Goal: Task Accomplishment & Management: Use online tool/utility

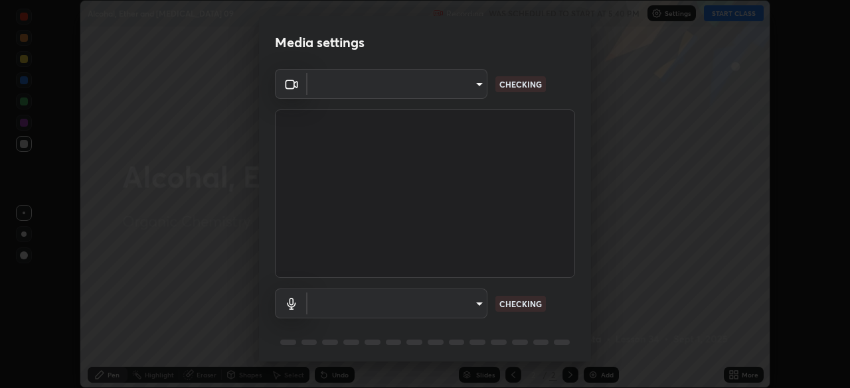
scroll to position [46, 0]
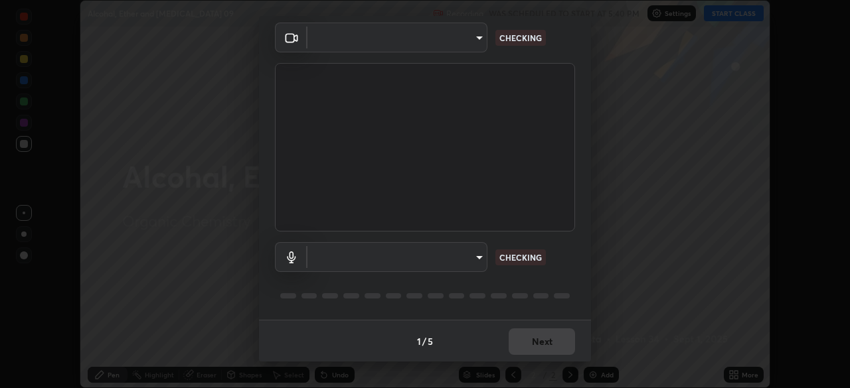
type input "573edd819c0ef8de467de5ce4ec508ac77a3347739658899c49f764764ac8f1c"
type input "aea5f8d80b389875e7a47a97f96940650a163a95f833726025dd84a043240feb"
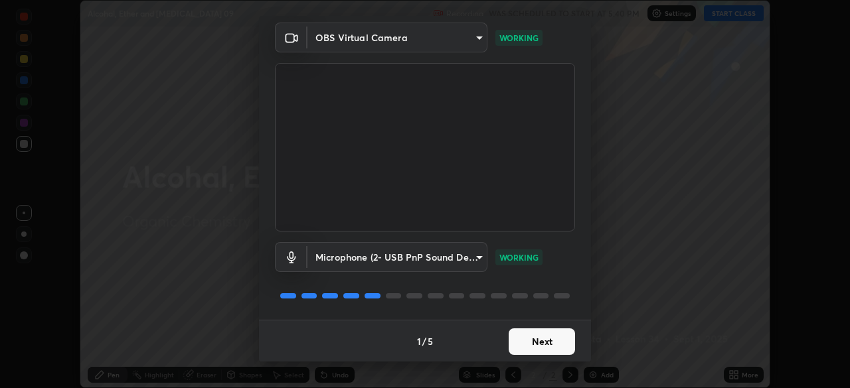
click at [551, 343] on button "Next" at bounding box center [541, 342] width 66 height 27
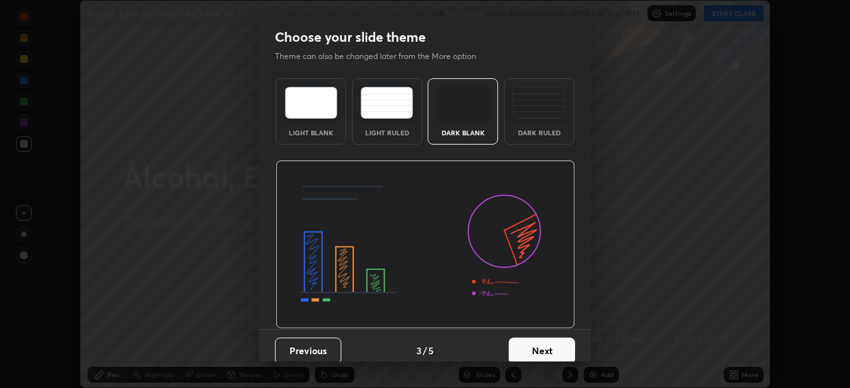
click at [551, 346] on button "Next" at bounding box center [541, 351] width 66 height 27
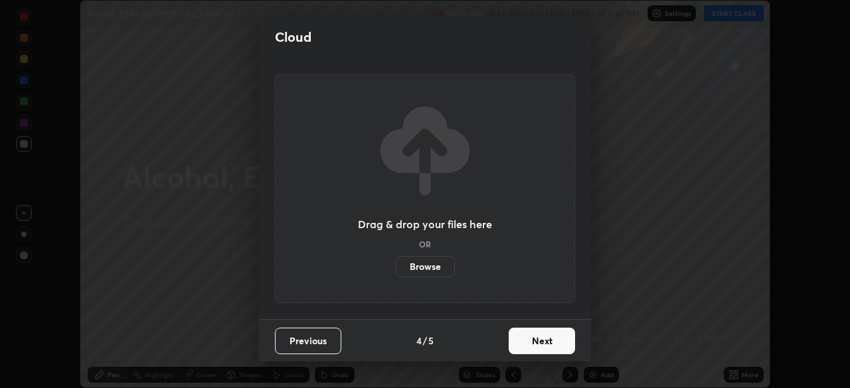
click at [551, 346] on button "Next" at bounding box center [541, 341] width 66 height 27
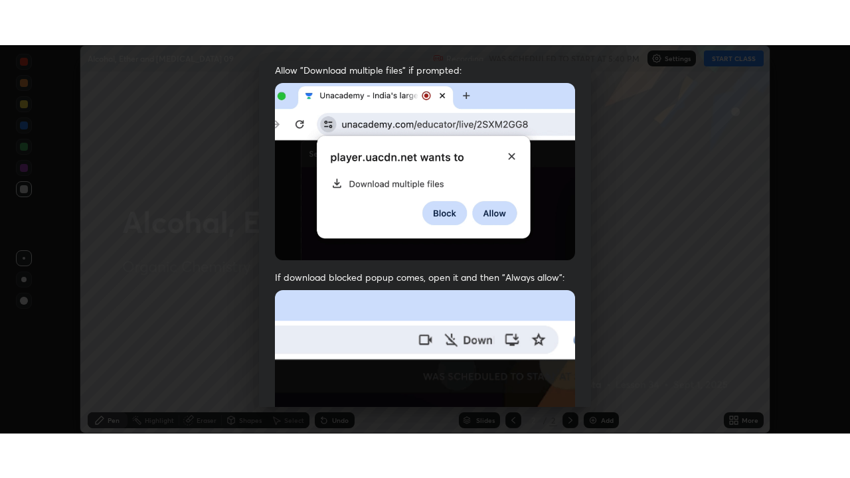
scroll to position [317, 0]
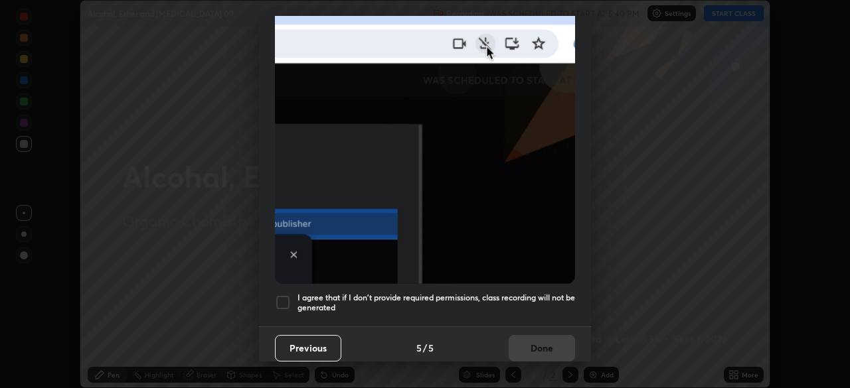
click at [285, 295] on div at bounding box center [283, 303] width 16 height 16
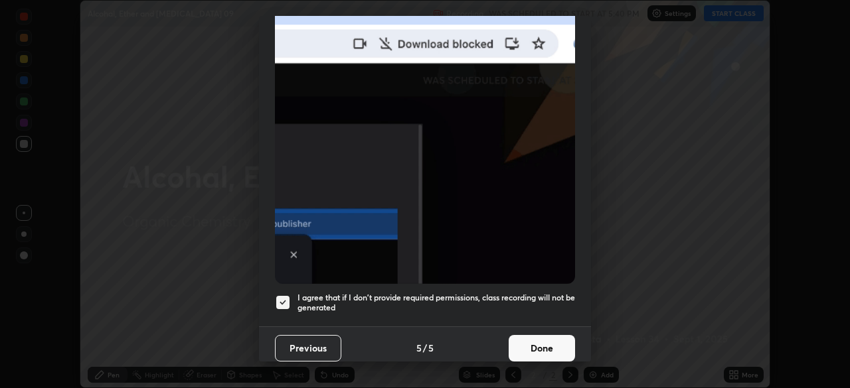
click at [544, 343] on button "Done" at bounding box center [541, 348] width 66 height 27
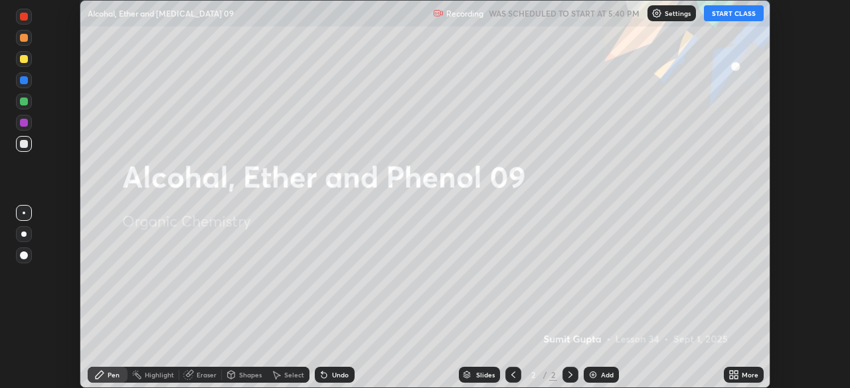
click at [750, 11] on button "START CLASS" at bounding box center [734, 13] width 60 height 16
click at [737, 379] on icon at bounding box center [735, 377] width 3 height 3
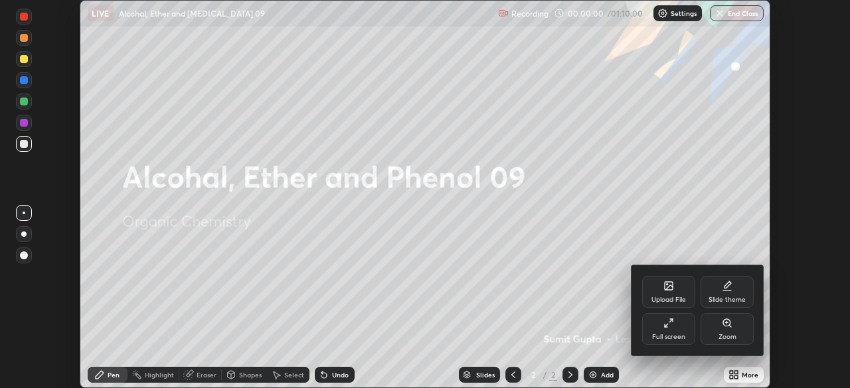
click at [654, 331] on div "Full screen" at bounding box center [668, 329] width 53 height 32
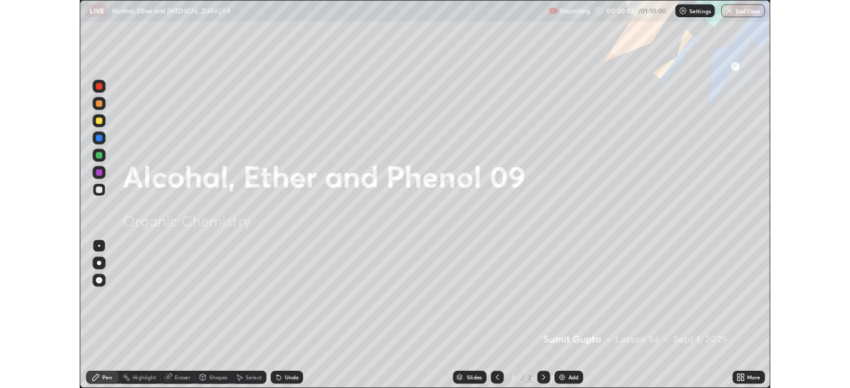
scroll to position [478, 850]
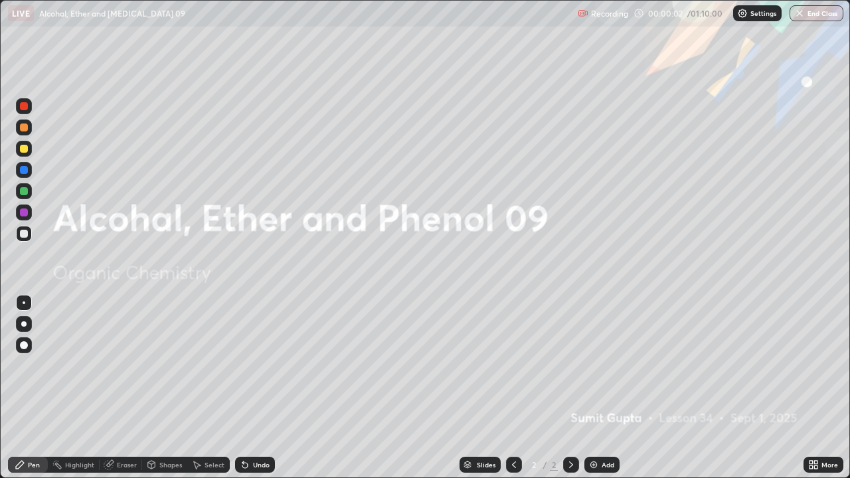
click at [24, 323] on div at bounding box center [23, 323] width 5 height 5
click at [24, 149] on div at bounding box center [24, 149] width 8 height 8
click at [597, 388] on div "Add" at bounding box center [601, 465] width 35 height 16
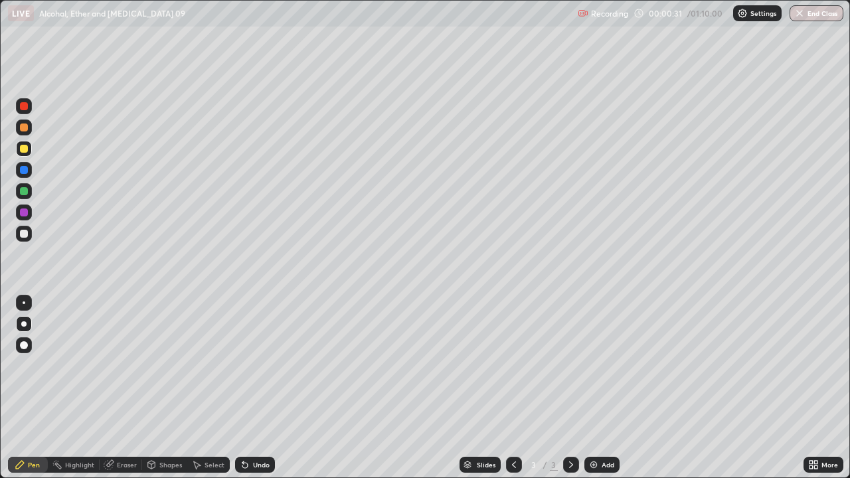
click at [23, 148] on div at bounding box center [24, 149] width 8 height 8
click at [23, 234] on div at bounding box center [24, 234] width 8 height 8
click at [20, 147] on div at bounding box center [24, 149] width 8 height 8
click at [21, 236] on div at bounding box center [24, 234] width 8 height 8
click at [21, 147] on div at bounding box center [24, 149] width 8 height 8
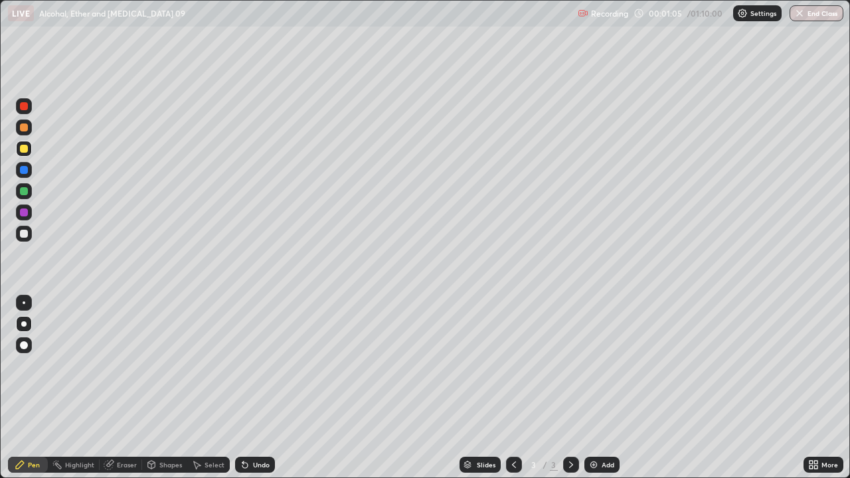
click at [23, 234] on div at bounding box center [24, 234] width 8 height 8
click at [23, 146] on div at bounding box center [24, 149] width 8 height 8
click at [25, 235] on div at bounding box center [24, 234] width 8 height 8
click at [23, 212] on div at bounding box center [24, 212] width 8 height 8
click at [29, 232] on div at bounding box center [24, 234] width 16 height 16
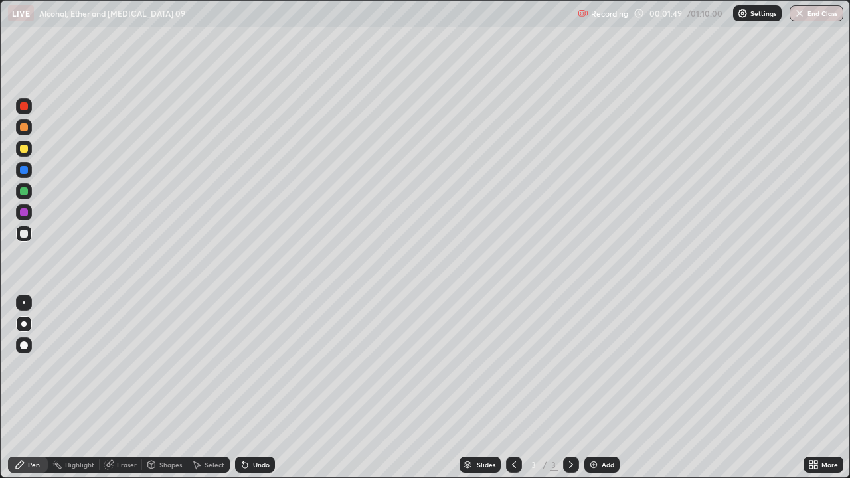
click at [25, 155] on div at bounding box center [24, 149] width 16 height 16
click at [24, 227] on div at bounding box center [24, 234] width 16 height 16
click at [25, 210] on div at bounding box center [24, 212] width 8 height 8
click at [24, 192] on div at bounding box center [24, 191] width 8 height 8
click at [597, 388] on div "Add" at bounding box center [601, 465] width 35 height 16
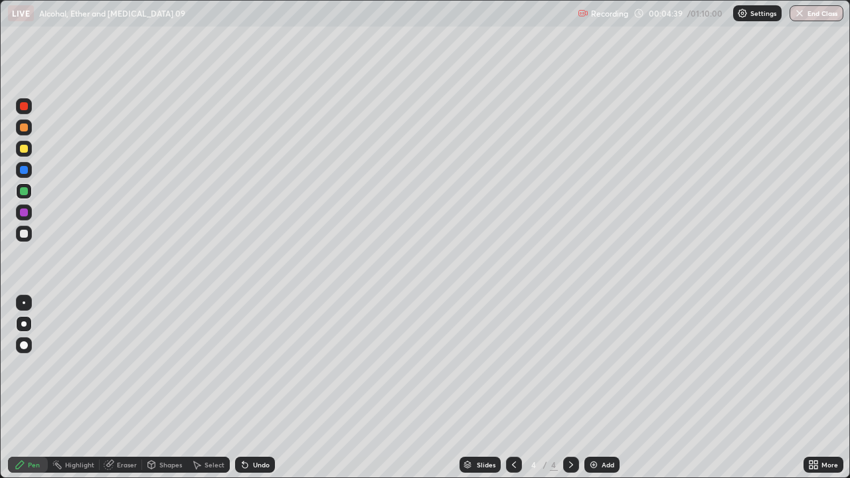
click at [25, 148] on div at bounding box center [24, 149] width 8 height 8
click at [21, 236] on div at bounding box center [24, 234] width 8 height 8
click at [23, 147] on div at bounding box center [24, 149] width 8 height 8
click at [24, 171] on div at bounding box center [24, 170] width 8 height 8
click at [29, 234] on div at bounding box center [24, 234] width 16 height 16
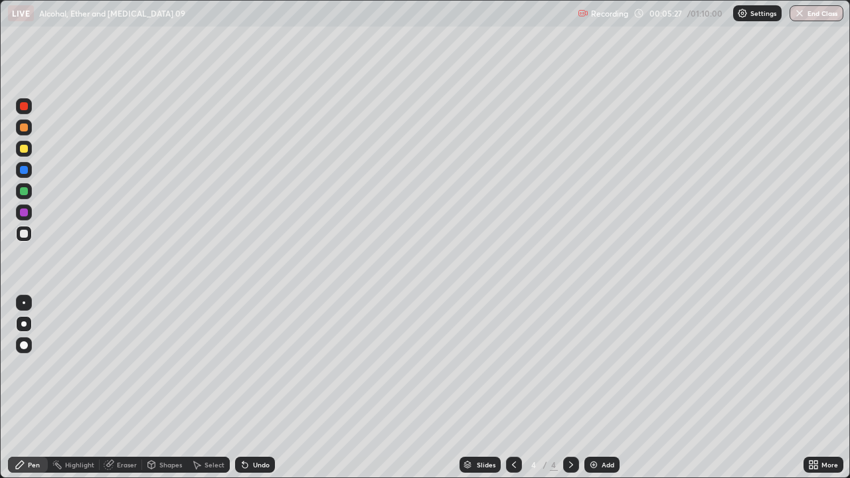
click at [258, 388] on div "Undo" at bounding box center [255, 465] width 40 height 16
click at [21, 147] on div at bounding box center [24, 149] width 8 height 8
click at [25, 235] on div at bounding box center [24, 234] width 8 height 8
click at [255, 388] on div "Undo" at bounding box center [255, 465] width 40 height 16
click at [248, 388] on div "Undo" at bounding box center [255, 465] width 40 height 16
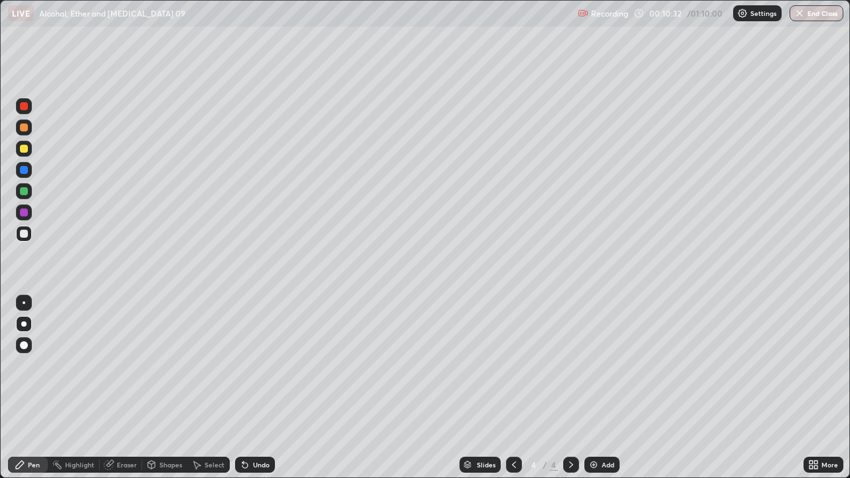
click at [608, 388] on div "Add" at bounding box center [607, 464] width 13 height 7
click at [23, 151] on div at bounding box center [24, 149] width 8 height 8
click at [22, 234] on div at bounding box center [24, 234] width 8 height 8
click at [23, 148] on div at bounding box center [24, 149] width 8 height 8
click at [25, 236] on div at bounding box center [24, 234] width 8 height 8
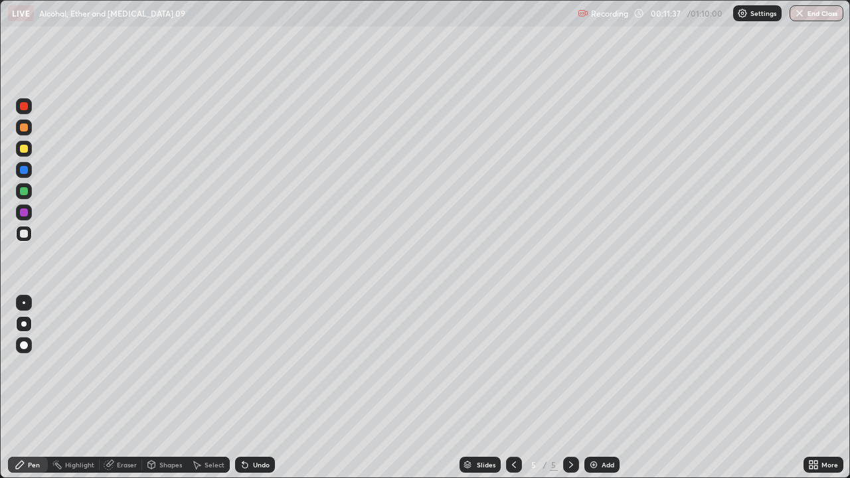
click at [65, 388] on div "Highlight" at bounding box center [79, 464] width 29 height 7
click at [116, 388] on div "Eraser" at bounding box center [121, 465] width 42 height 16
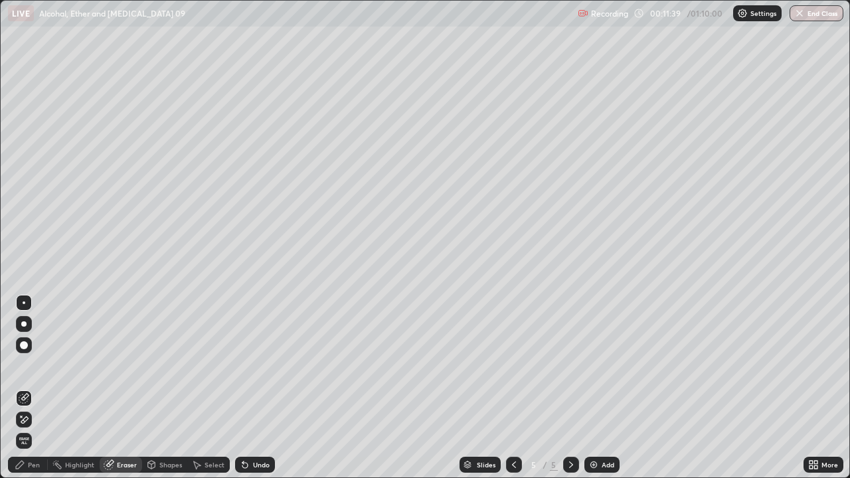
click at [35, 388] on div "Pen" at bounding box center [34, 464] width 12 height 7
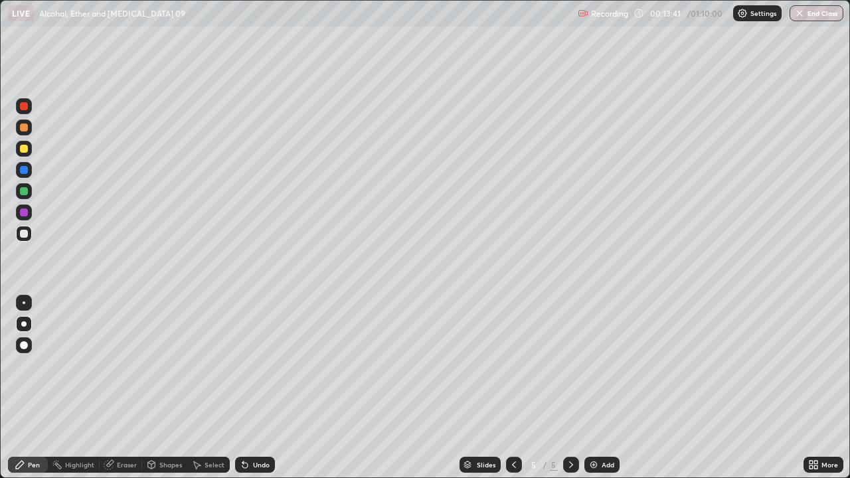
click at [597, 388] on img at bounding box center [593, 464] width 11 height 11
click at [21, 151] on div at bounding box center [24, 149] width 8 height 8
click at [244, 388] on div "Undo" at bounding box center [255, 465] width 40 height 16
click at [243, 388] on icon at bounding box center [244, 465] width 5 height 5
click at [248, 388] on icon at bounding box center [245, 464] width 11 height 11
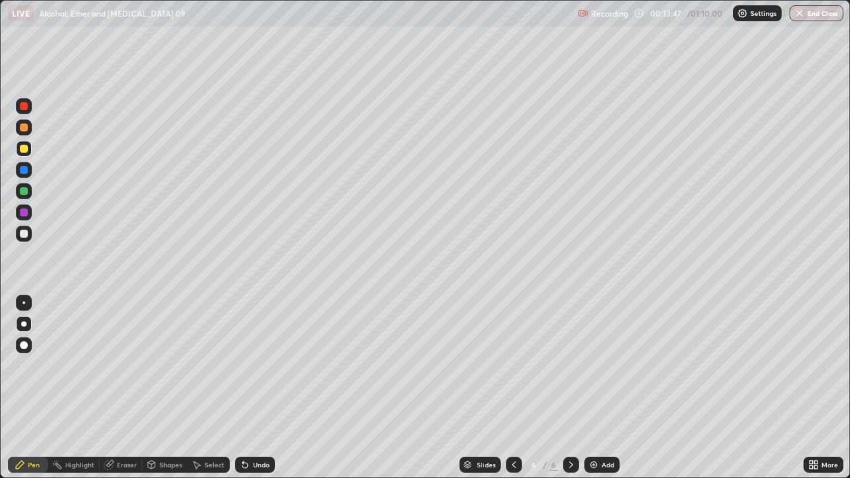
click at [255, 388] on div "Undo" at bounding box center [255, 465] width 40 height 16
click at [22, 230] on div at bounding box center [24, 234] width 8 height 8
click at [251, 388] on div "Undo" at bounding box center [255, 465] width 40 height 16
click at [254, 388] on div "Undo" at bounding box center [255, 465] width 40 height 16
click at [259, 388] on div "Undo" at bounding box center [255, 465] width 40 height 16
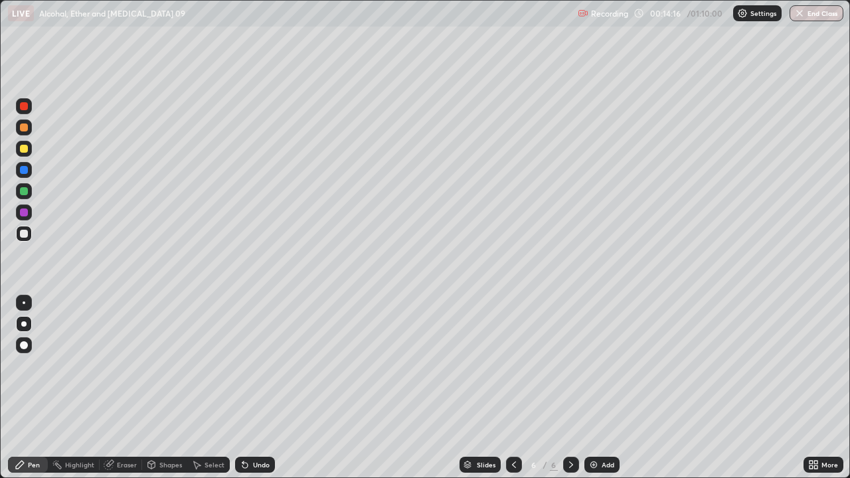
click at [27, 146] on div at bounding box center [24, 149] width 8 height 8
click at [25, 237] on div at bounding box center [24, 234] width 8 height 8
click at [28, 153] on div at bounding box center [24, 149] width 16 height 16
click at [24, 233] on div at bounding box center [24, 234] width 8 height 8
click at [23, 211] on div at bounding box center [24, 212] width 8 height 8
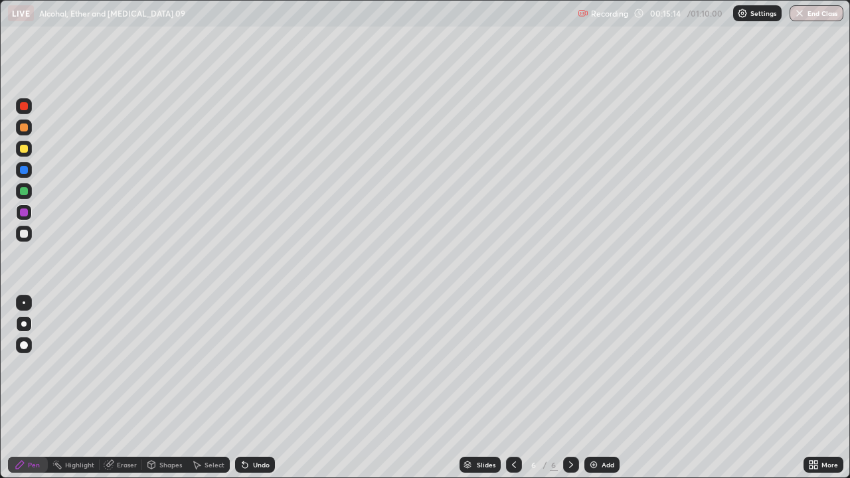
click at [23, 232] on div at bounding box center [24, 234] width 8 height 8
click at [603, 388] on div "Add" at bounding box center [607, 464] width 13 height 7
click at [26, 228] on div at bounding box center [24, 234] width 16 height 16
click at [26, 147] on div at bounding box center [24, 149] width 8 height 8
click at [21, 235] on div at bounding box center [24, 234] width 8 height 8
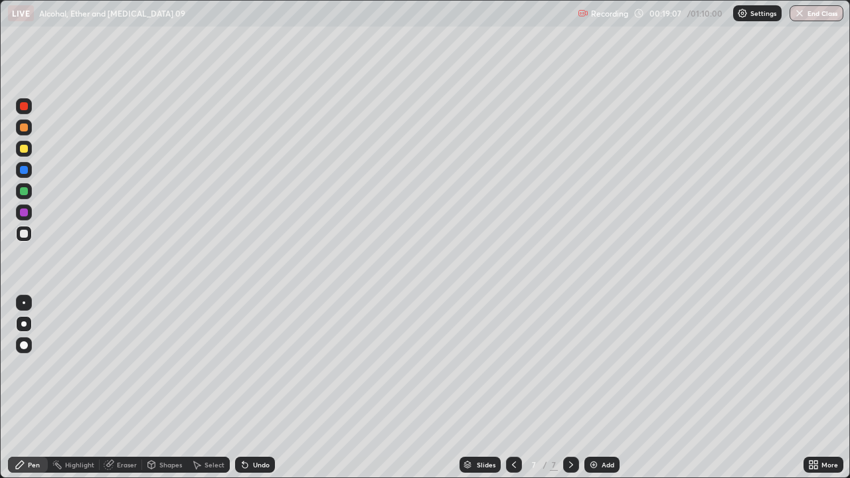
click at [22, 235] on div at bounding box center [24, 234] width 8 height 8
click at [23, 193] on div at bounding box center [24, 191] width 8 height 8
click at [23, 234] on div at bounding box center [24, 234] width 8 height 8
click at [597, 388] on div "Add" at bounding box center [601, 465] width 35 height 16
click at [23, 143] on div at bounding box center [24, 149] width 16 height 16
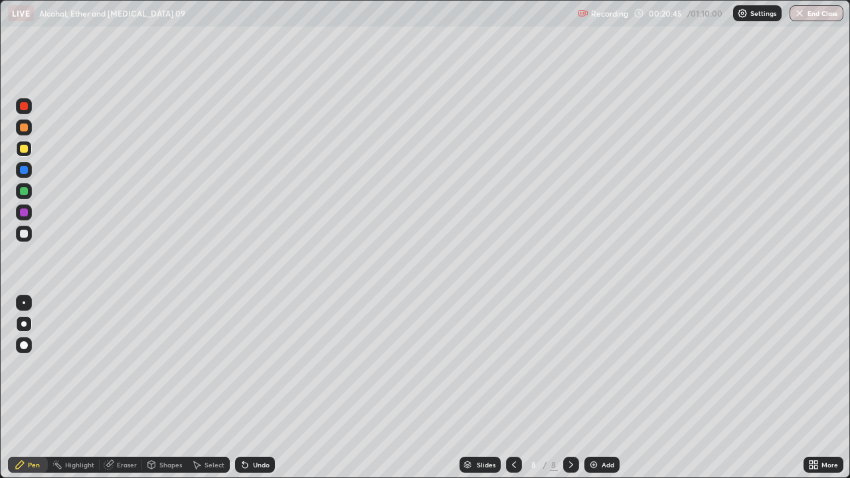
click at [23, 237] on div at bounding box center [24, 234] width 8 height 8
click at [24, 151] on div at bounding box center [24, 149] width 8 height 8
click at [24, 231] on div at bounding box center [24, 234] width 8 height 8
click at [596, 388] on img at bounding box center [593, 464] width 11 height 11
click at [24, 149] on div at bounding box center [24, 149] width 8 height 8
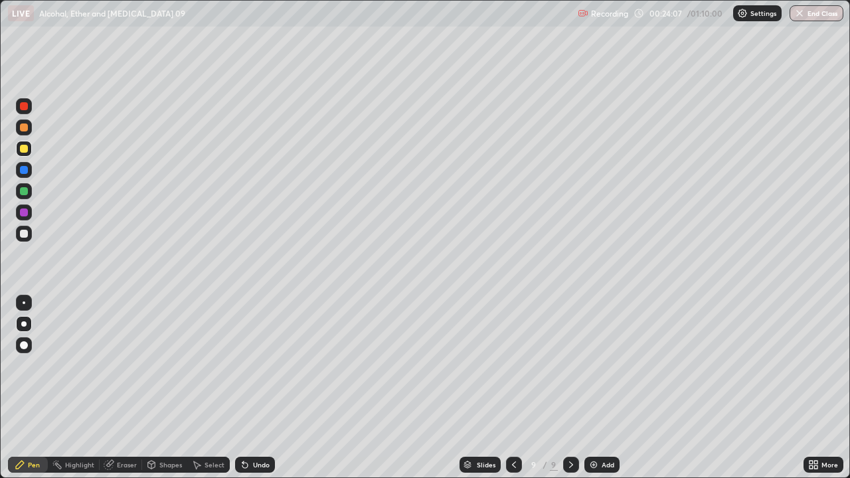
click at [26, 235] on div at bounding box center [24, 234] width 8 height 8
click at [24, 190] on div at bounding box center [24, 191] width 8 height 8
click at [21, 234] on div at bounding box center [24, 234] width 8 height 8
click at [27, 194] on div at bounding box center [24, 191] width 8 height 8
click at [24, 236] on div at bounding box center [24, 234] width 8 height 8
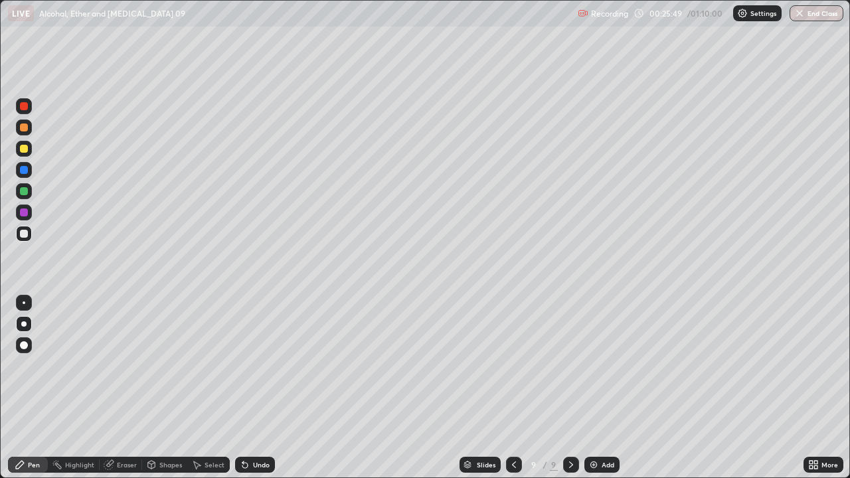
click at [250, 388] on div "Undo" at bounding box center [255, 465] width 40 height 16
click at [243, 388] on icon at bounding box center [244, 465] width 5 height 5
click at [245, 388] on icon at bounding box center [244, 465] width 5 height 5
click at [235, 388] on div "Undo" at bounding box center [255, 465] width 40 height 16
click at [243, 388] on icon at bounding box center [244, 465] width 5 height 5
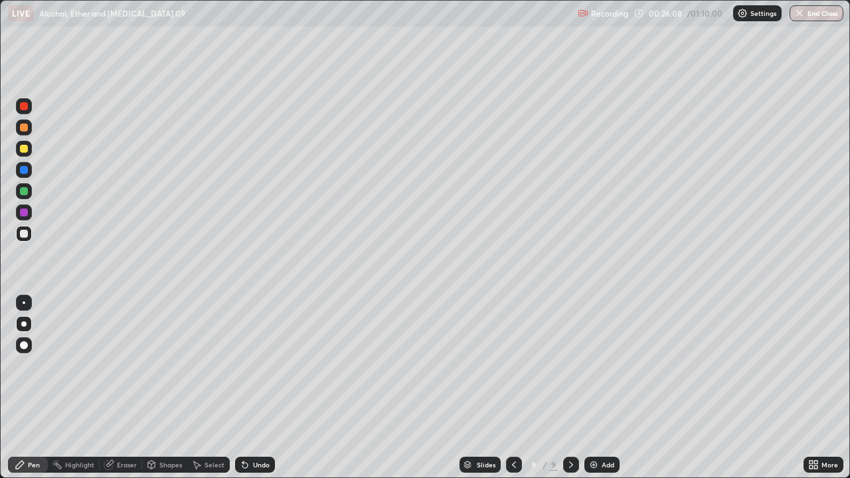
click at [243, 388] on icon at bounding box center [244, 465] width 5 height 5
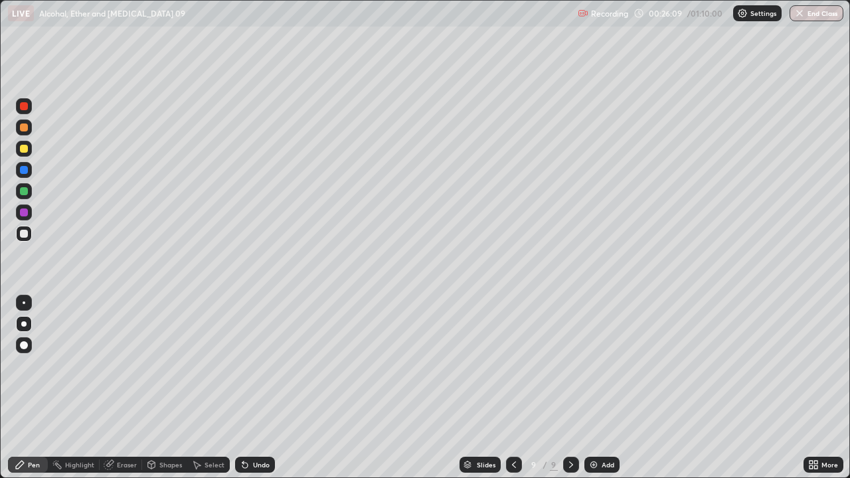
click at [243, 388] on icon at bounding box center [244, 465] width 5 height 5
click at [245, 388] on icon at bounding box center [244, 465] width 5 height 5
click at [242, 388] on icon at bounding box center [244, 465] width 5 height 5
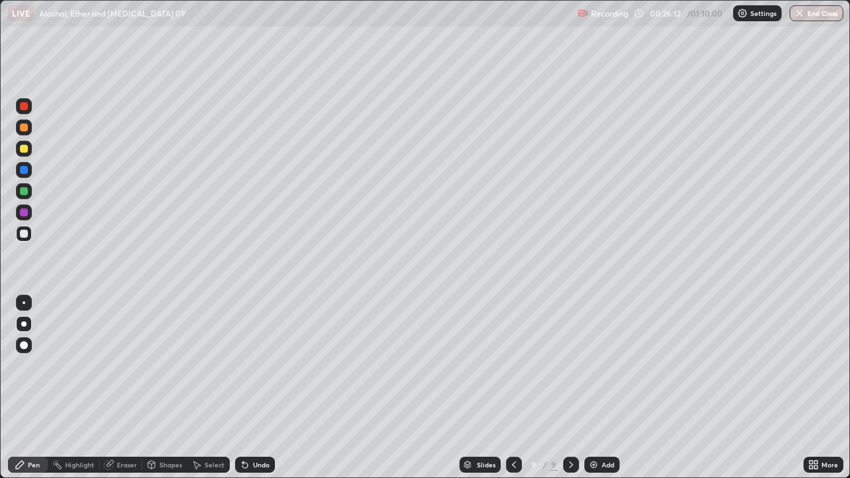
click at [244, 388] on icon at bounding box center [244, 465] width 5 height 5
click at [601, 388] on div "Add" at bounding box center [601, 465] width 35 height 16
click at [26, 147] on div at bounding box center [24, 149] width 8 height 8
click at [22, 218] on div at bounding box center [24, 212] width 16 height 16
click at [24, 147] on div at bounding box center [24, 149] width 8 height 8
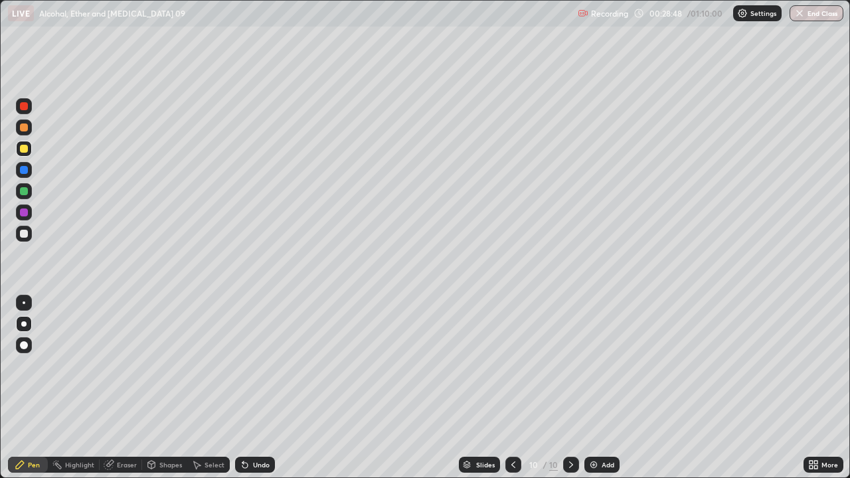
click at [23, 232] on div at bounding box center [24, 234] width 8 height 8
click at [24, 212] on div at bounding box center [24, 212] width 8 height 8
click at [253, 388] on div "Undo" at bounding box center [255, 465] width 40 height 16
click at [250, 388] on div "Undo" at bounding box center [255, 465] width 40 height 16
click at [252, 388] on div "Undo" at bounding box center [255, 465] width 40 height 16
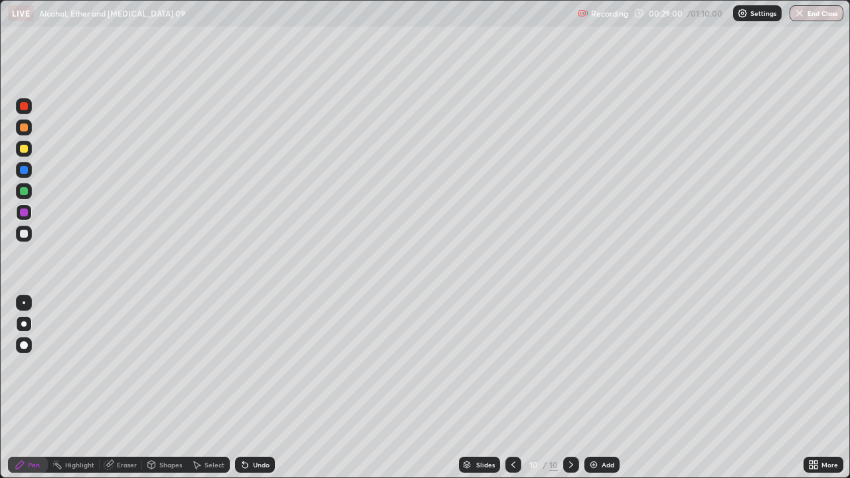
click at [24, 147] on div at bounding box center [24, 149] width 8 height 8
click at [24, 214] on div at bounding box center [24, 212] width 8 height 8
click at [25, 235] on div at bounding box center [24, 234] width 8 height 8
click at [606, 388] on div "Add" at bounding box center [607, 464] width 13 height 7
click at [24, 151] on div at bounding box center [24, 149] width 8 height 8
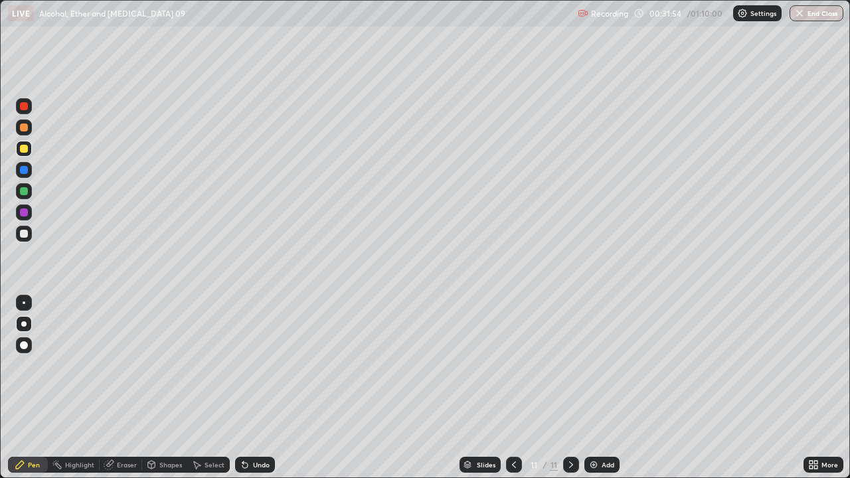
click at [24, 235] on div at bounding box center [24, 234] width 8 height 8
click at [24, 169] on div at bounding box center [24, 170] width 8 height 8
click at [116, 388] on div "Eraser" at bounding box center [121, 465] width 42 height 16
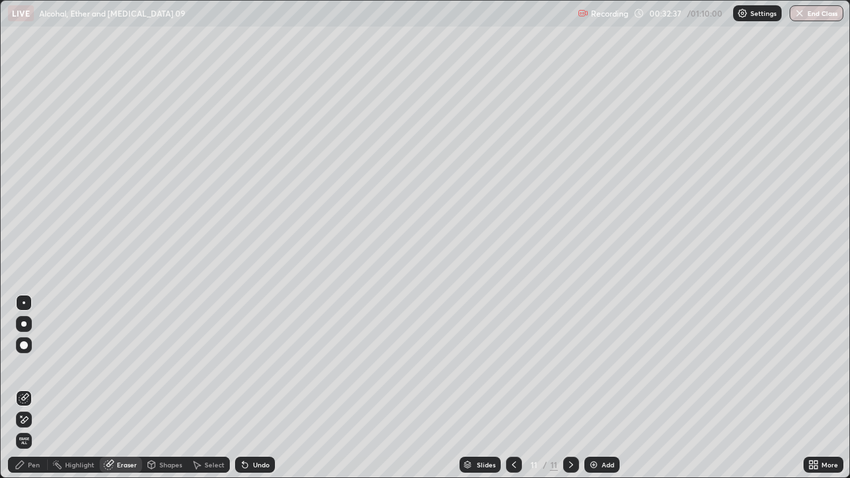
click at [31, 388] on div "Pen" at bounding box center [34, 464] width 12 height 7
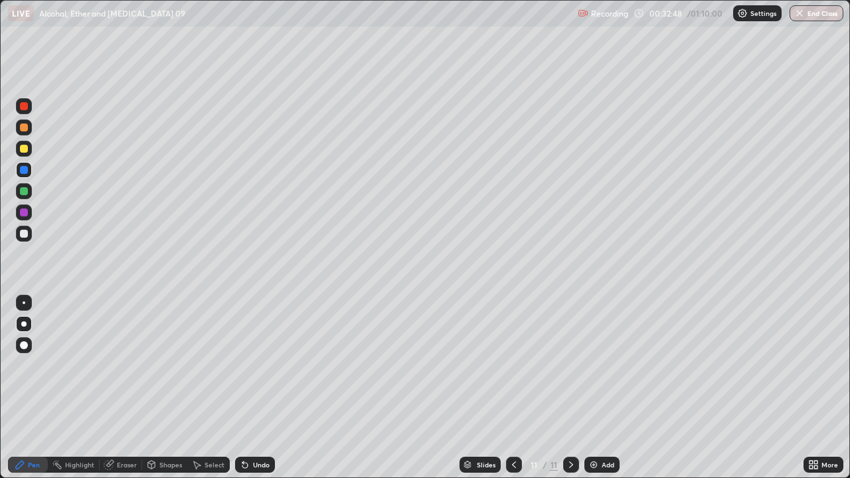
click at [27, 149] on div at bounding box center [24, 149] width 8 height 8
click at [23, 230] on div at bounding box center [24, 234] width 8 height 8
click at [199, 388] on icon at bounding box center [196, 464] width 11 height 11
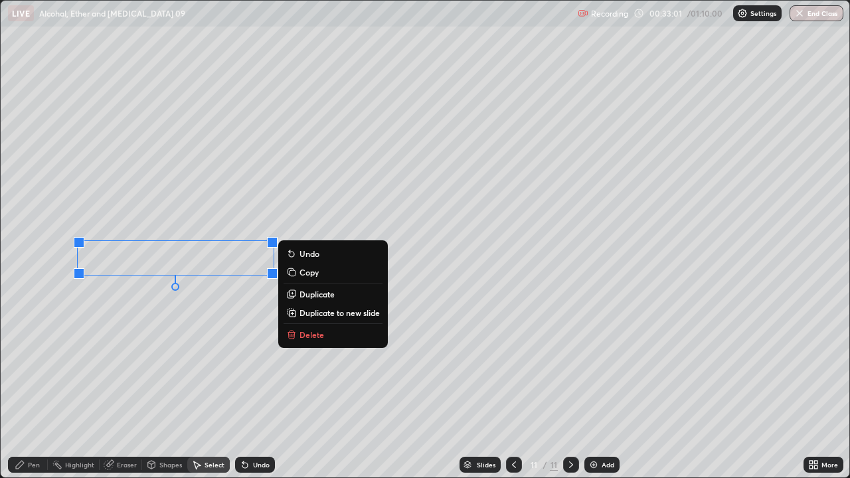
click at [169, 359] on div "0 ° Undo Copy Duplicate Duplicate to new slide Delete" at bounding box center [425, 239] width 849 height 477
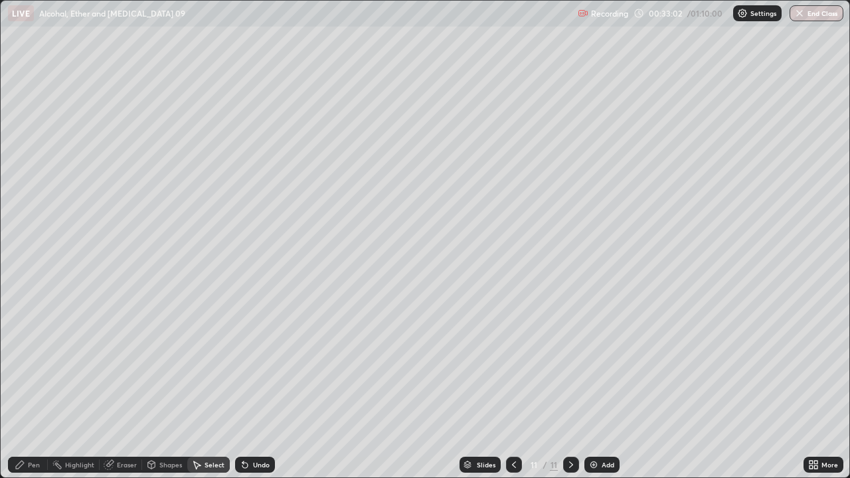
click at [30, 388] on div "Pen" at bounding box center [28, 465] width 40 height 16
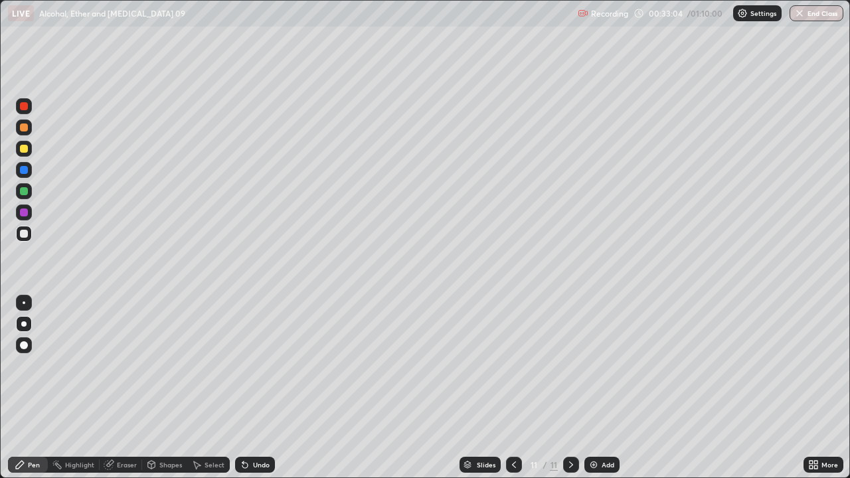
click at [25, 234] on div at bounding box center [24, 234] width 8 height 8
click at [25, 190] on div at bounding box center [24, 191] width 8 height 8
click at [17, 229] on div at bounding box center [24, 234] width 16 height 16
click at [19, 232] on div at bounding box center [24, 234] width 16 height 16
click at [242, 388] on icon at bounding box center [242, 461] width 1 height 1
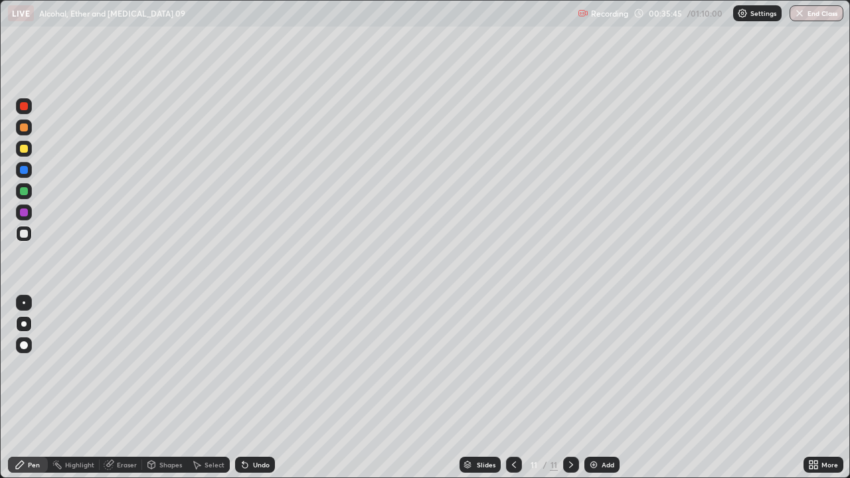
click at [242, 388] on icon at bounding box center [242, 461] width 1 height 1
click at [253, 388] on div "Undo" at bounding box center [261, 464] width 17 height 7
click at [254, 388] on div "Undo" at bounding box center [261, 464] width 17 height 7
click at [253, 388] on div "Undo" at bounding box center [261, 464] width 17 height 7
click at [249, 388] on div "Undo" at bounding box center [255, 465] width 40 height 16
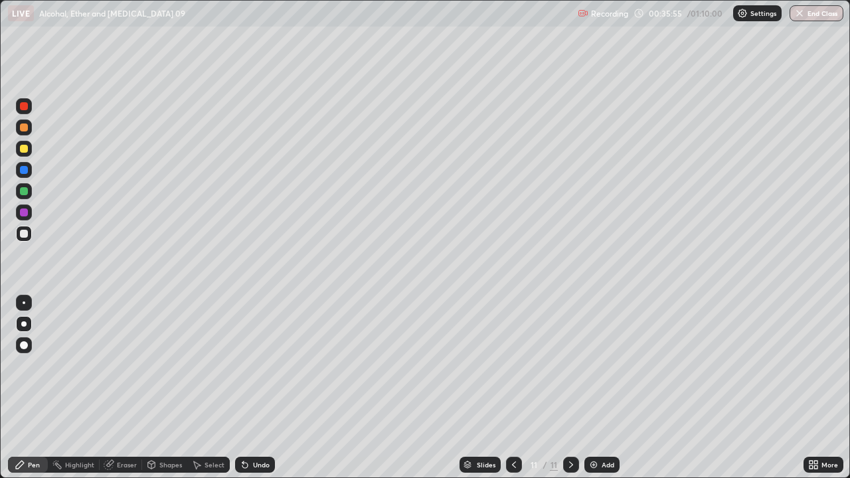
click at [22, 215] on div at bounding box center [24, 212] width 8 height 8
click at [29, 231] on div at bounding box center [24, 234] width 16 height 16
click at [247, 388] on icon at bounding box center [245, 464] width 11 height 11
click at [250, 388] on div "Undo" at bounding box center [255, 465] width 40 height 16
click at [253, 388] on div "Undo" at bounding box center [261, 464] width 17 height 7
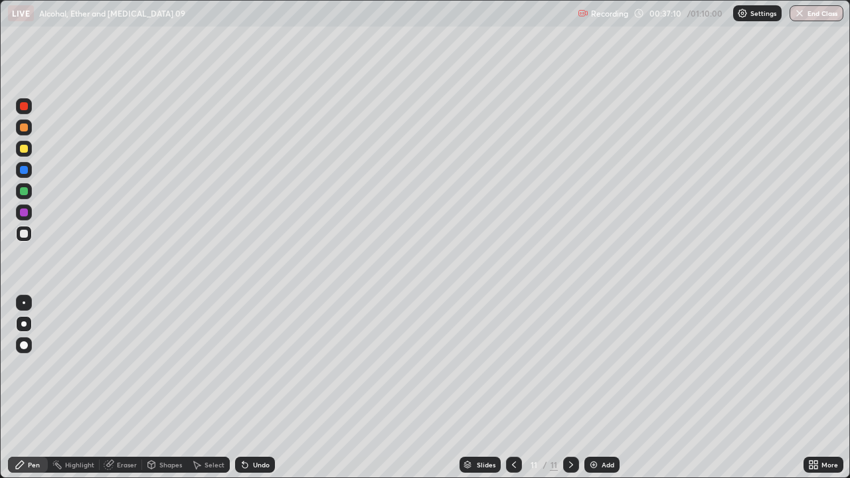
click at [116, 388] on div "Eraser" at bounding box center [121, 465] width 42 height 16
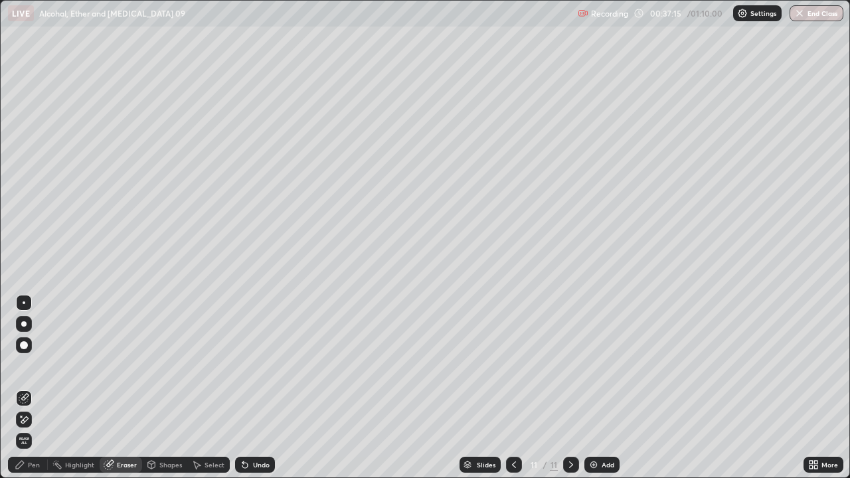
click at [27, 388] on div "Pen" at bounding box center [28, 465] width 40 height 16
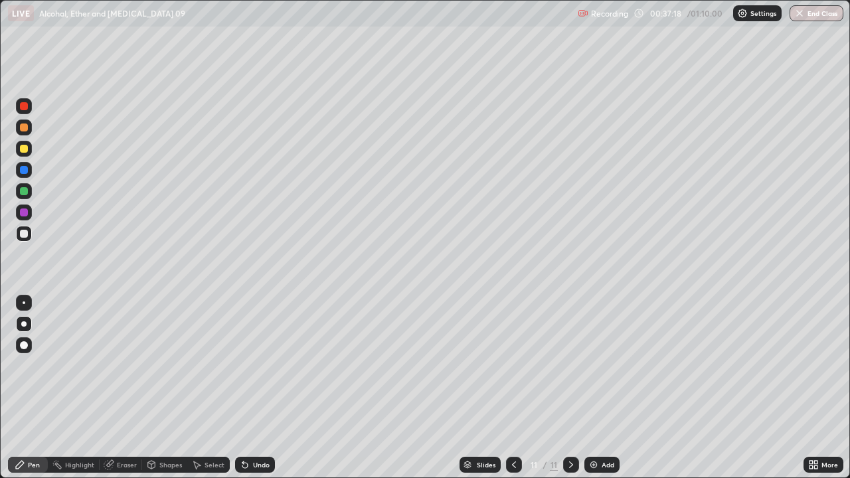
click at [112, 388] on icon at bounding box center [109, 464] width 11 height 11
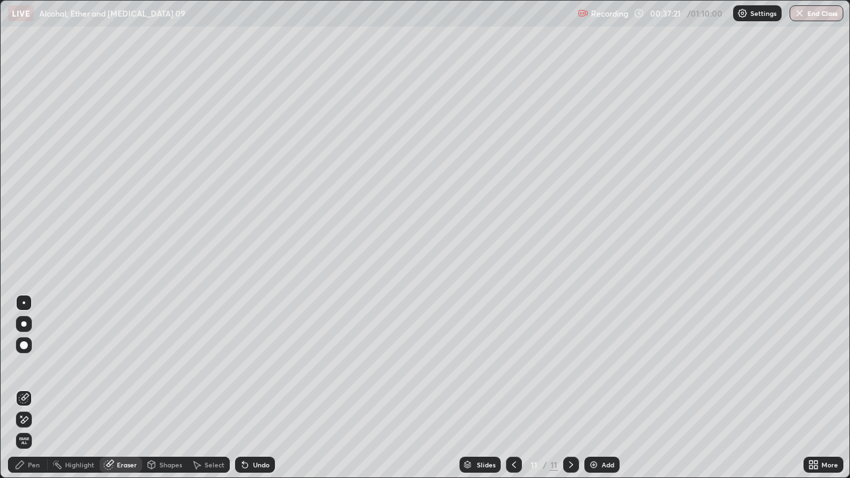
click at [11, 388] on div "Pen" at bounding box center [28, 465] width 40 height 16
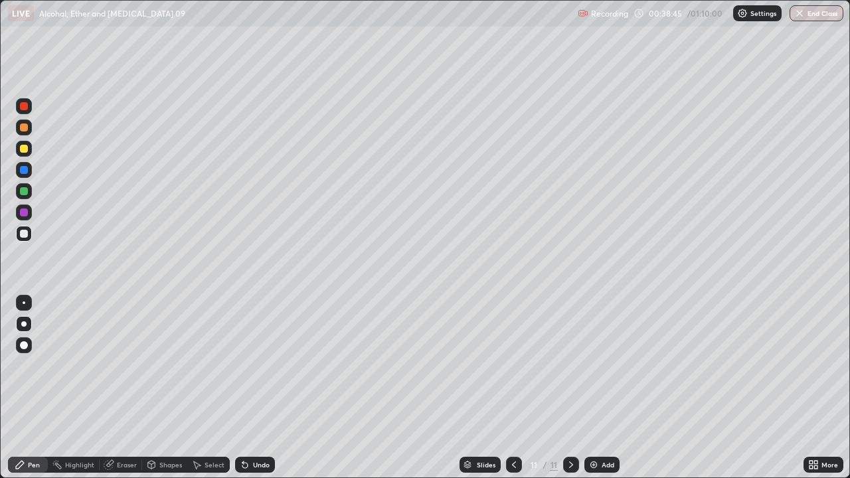
click at [599, 388] on div "Add" at bounding box center [601, 465] width 35 height 16
click at [23, 149] on div at bounding box center [24, 149] width 8 height 8
click at [25, 234] on div at bounding box center [24, 234] width 8 height 8
click at [511, 388] on icon at bounding box center [513, 464] width 11 height 11
click at [570, 388] on icon at bounding box center [571, 464] width 11 height 11
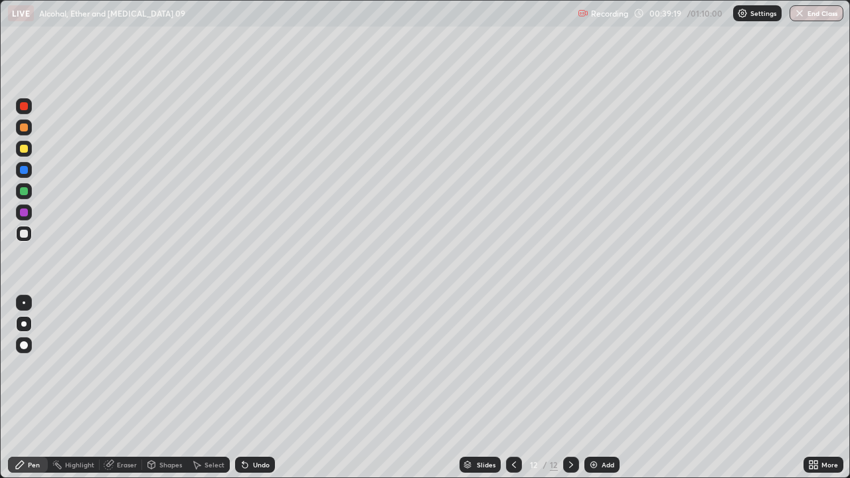
click at [20, 234] on div at bounding box center [24, 234] width 8 height 8
click at [255, 388] on div "Undo" at bounding box center [255, 465] width 40 height 16
click at [254, 388] on div "Undo" at bounding box center [255, 465] width 40 height 16
click at [31, 146] on div at bounding box center [24, 149] width 16 height 16
click at [244, 388] on icon at bounding box center [245, 464] width 11 height 11
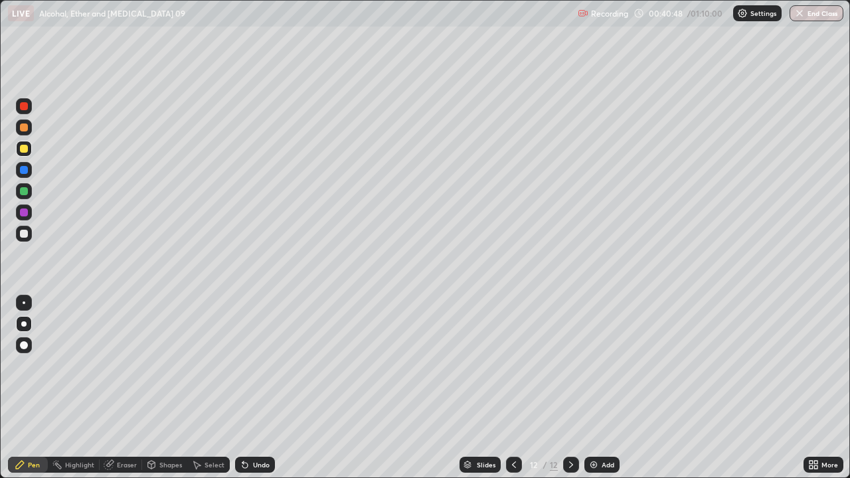
click at [250, 388] on div "Undo" at bounding box center [255, 465] width 40 height 16
click at [244, 388] on icon at bounding box center [245, 464] width 11 height 11
click at [244, 388] on icon at bounding box center [244, 465] width 5 height 5
click at [242, 388] on icon at bounding box center [244, 465] width 5 height 5
click at [24, 193] on div at bounding box center [24, 191] width 8 height 8
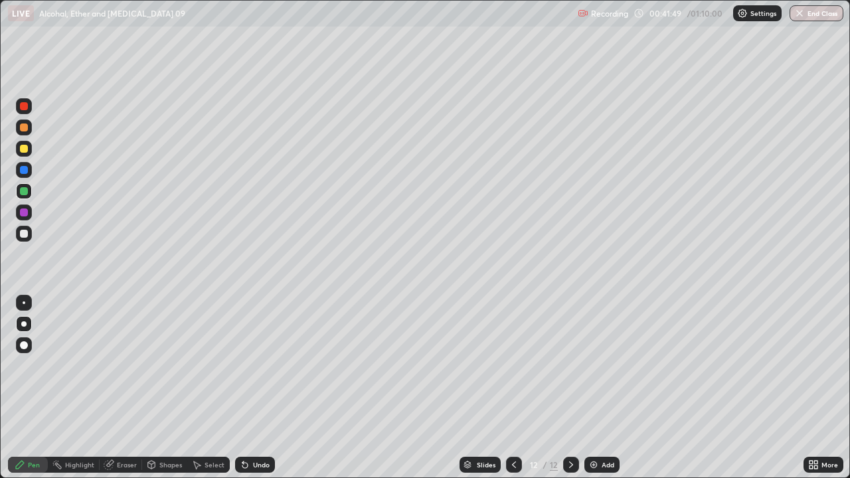
click at [22, 230] on div at bounding box center [24, 234] width 8 height 8
click at [25, 149] on div at bounding box center [24, 149] width 8 height 8
click at [253, 388] on div "Undo" at bounding box center [261, 464] width 17 height 7
click at [250, 388] on div "Undo" at bounding box center [255, 465] width 40 height 16
click at [243, 388] on icon at bounding box center [244, 465] width 5 height 5
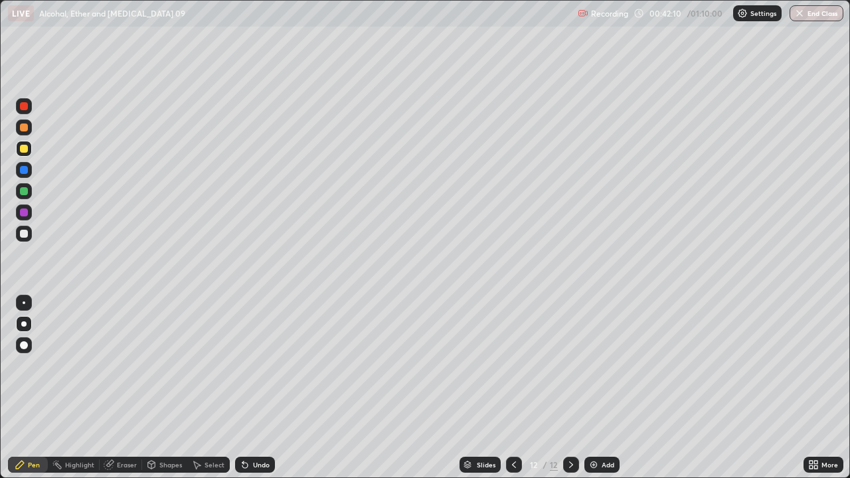
click at [250, 388] on div "Undo" at bounding box center [255, 465] width 40 height 16
click at [249, 388] on div "Undo" at bounding box center [255, 465] width 40 height 16
click at [24, 232] on div at bounding box center [24, 234] width 8 height 8
click at [118, 388] on div "Eraser" at bounding box center [127, 464] width 20 height 7
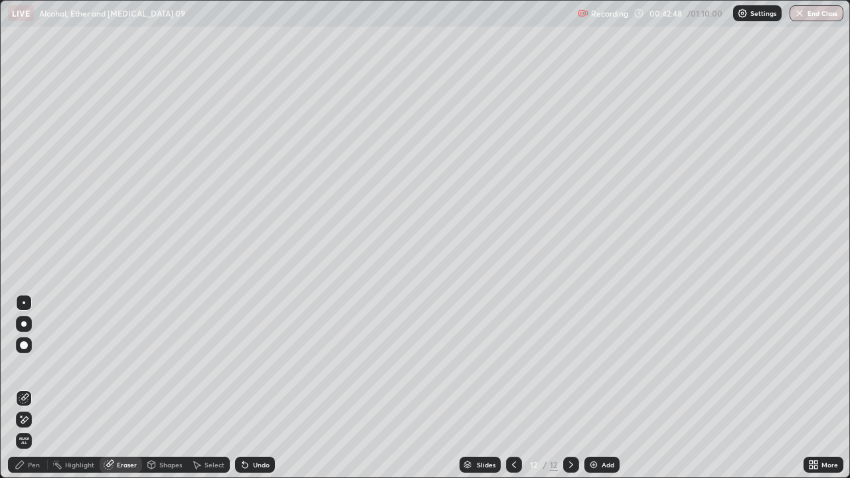
click at [29, 388] on div "Pen" at bounding box center [34, 464] width 12 height 7
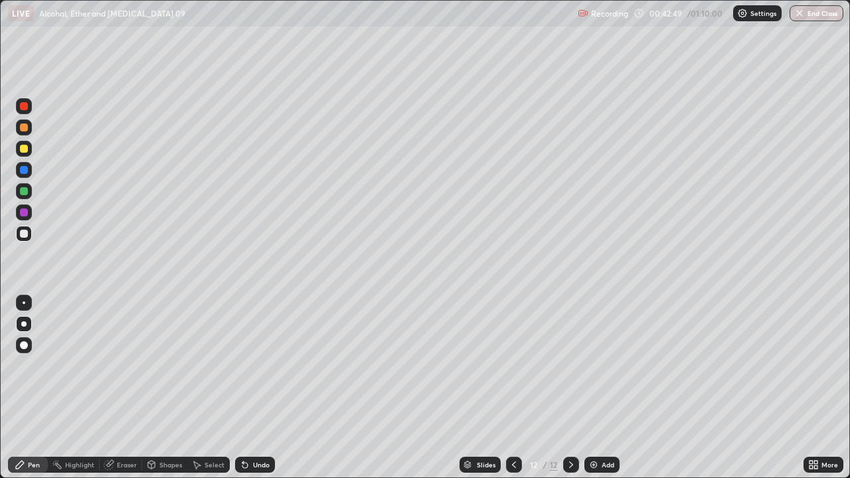
click at [27, 169] on div at bounding box center [24, 170] width 8 height 8
click at [248, 388] on div "Undo" at bounding box center [255, 465] width 40 height 16
click at [253, 388] on div "Undo" at bounding box center [261, 464] width 17 height 7
click at [254, 388] on div "Undo" at bounding box center [261, 464] width 17 height 7
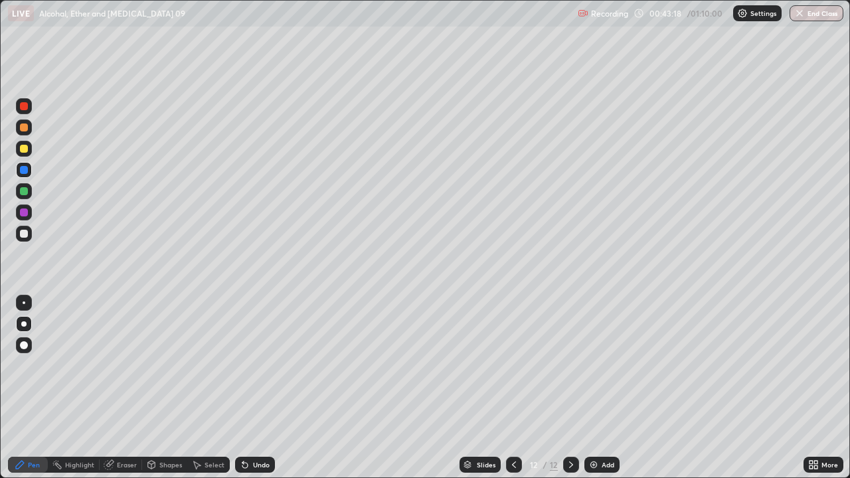
click at [254, 388] on div "Undo" at bounding box center [261, 464] width 17 height 7
click at [27, 147] on div at bounding box center [24, 149] width 8 height 8
click at [595, 388] on img at bounding box center [593, 464] width 11 height 11
click at [25, 234] on div at bounding box center [24, 234] width 8 height 8
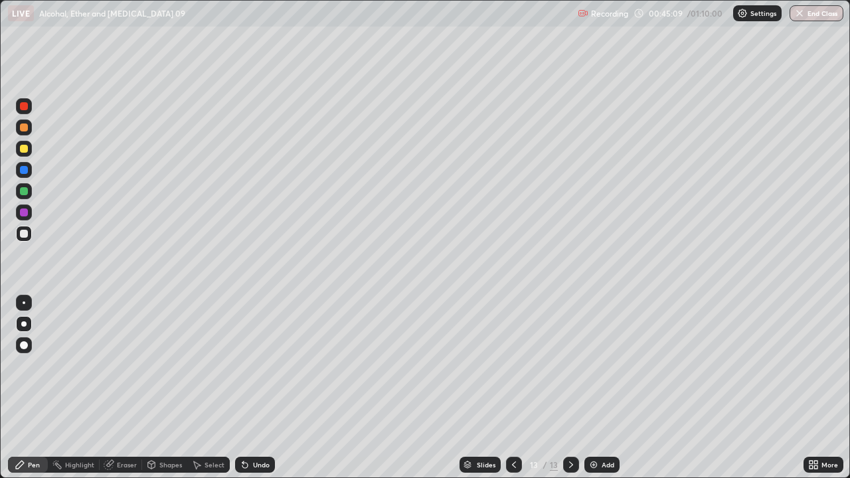
click at [24, 149] on div at bounding box center [24, 149] width 8 height 8
click at [20, 237] on div at bounding box center [24, 234] width 16 height 16
click at [262, 388] on div "Undo" at bounding box center [255, 465] width 40 height 16
click at [259, 388] on div "Undo" at bounding box center [255, 465] width 40 height 16
click at [27, 173] on div at bounding box center [24, 170] width 8 height 8
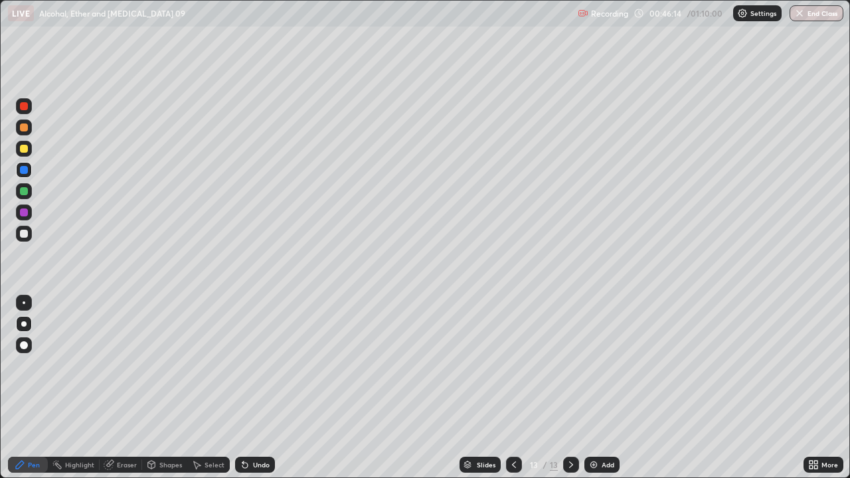
click at [23, 236] on div at bounding box center [24, 234] width 8 height 8
click at [248, 388] on div "Undo" at bounding box center [255, 465] width 40 height 16
click at [31, 192] on div at bounding box center [24, 191] width 16 height 16
click at [17, 238] on div at bounding box center [24, 234] width 16 height 16
click at [258, 388] on div "Undo" at bounding box center [261, 464] width 17 height 7
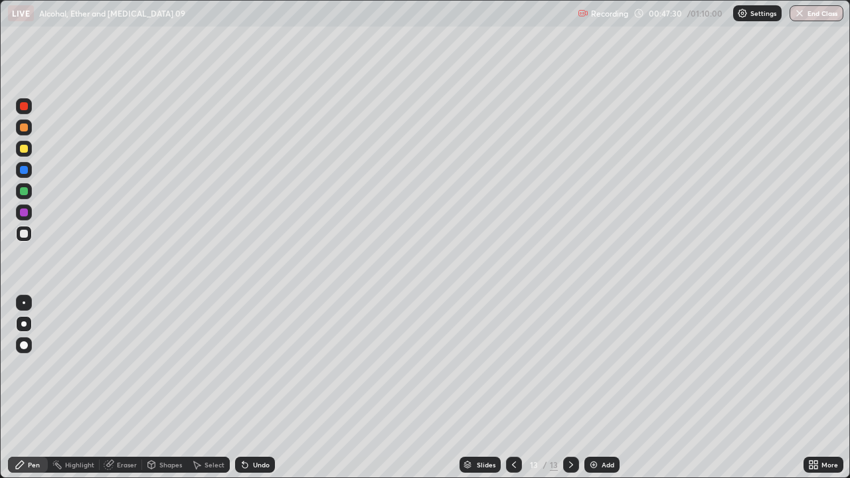
click at [253, 388] on div "Undo" at bounding box center [261, 464] width 17 height 7
click at [24, 213] on div at bounding box center [24, 212] width 8 height 8
click at [601, 388] on div "Add" at bounding box center [601, 465] width 35 height 16
click at [24, 147] on div at bounding box center [24, 149] width 8 height 8
click at [25, 233] on div at bounding box center [24, 234] width 8 height 8
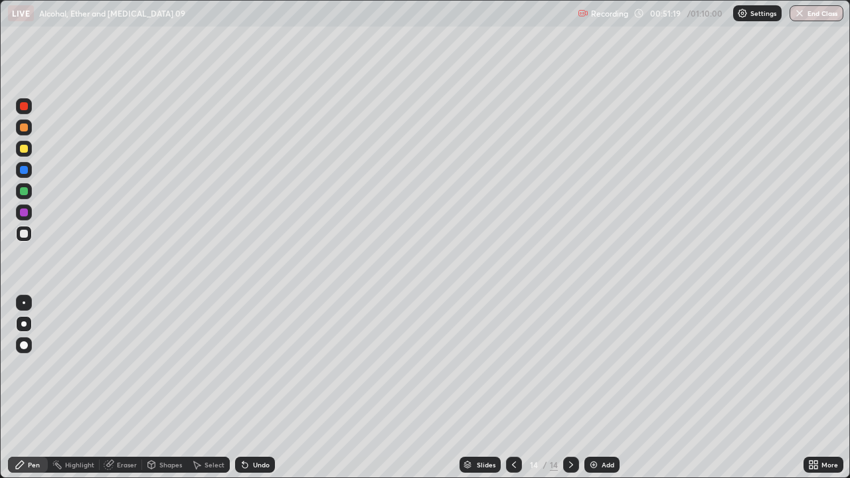
click at [24, 168] on div at bounding box center [24, 170] width 8 height 8
click at [23, 235] on div at bounding box center [24, 234] width 8 height 8
click at [24, 154] on div at bounding box center [24, 149] width 16 height 16
click at [597, 388] on div "Add" at bounding box center [601, 465] width 35 height 16
click at [24, 324] on div at bounding box center [23, 323] width 5 height 5
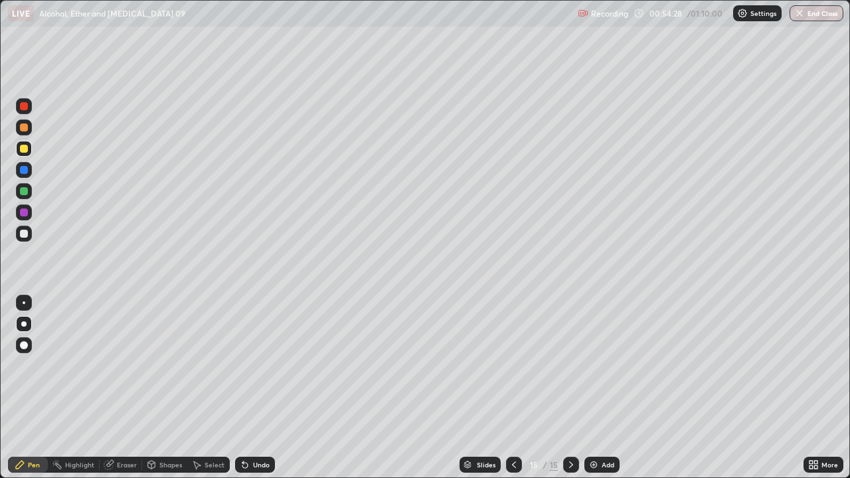
click at [24, 150] on div at bounding box center [24, 149] width 8 height 8
click at [29, 234] on div at bounding box center [24, 234] width 16 height 16
click at [27, 150] on div at bounding box center [24, 149] width 8 height 8
click at [27, 149] on div at bounding box center [24, 149] width 8 height 8
click at [248, 388] on div "Undo" at bounding box center [255, 465] width 40 height 16
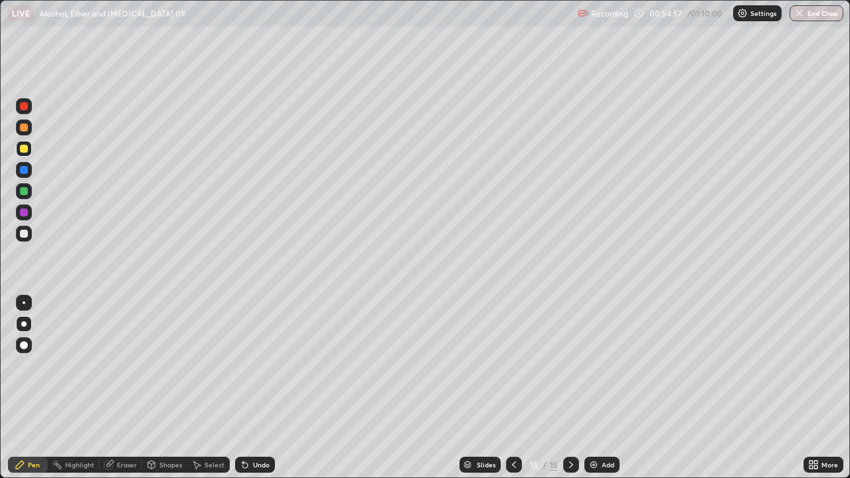
click at [25, 212] on div at bounding box center [24, 212] width 8 height 8
click at [27, 236] on div at bounding box center [24, 234] width 8 height 8
click at [29, 147] on div at bounding box center [24, 149] width 16 height 16
click at [28, 217] on div at bounding box center [24, 212] width 16 height 16
click at [599, 388] on div "Add" at bounding box center [601, 465] width 35 height 16
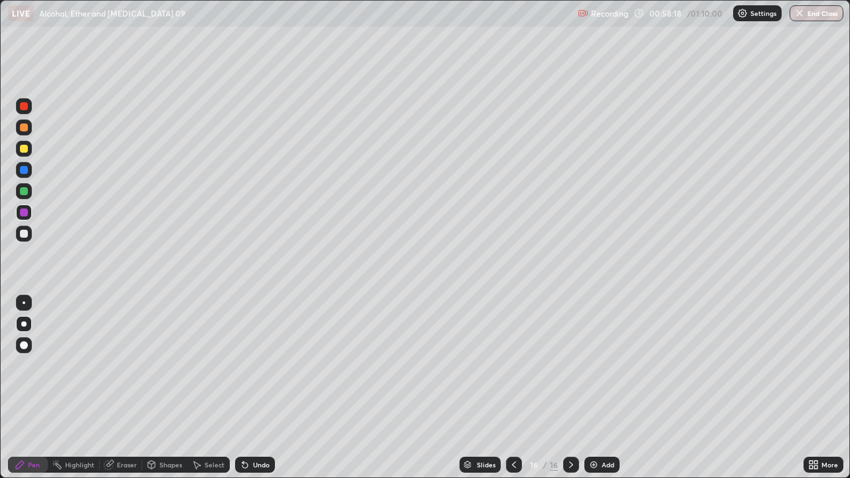
click at [27, 231] on div at bounding box center [24, 234] width 8 height 8
click at [25, 154] on div at bounding box center [24, 149] width 16 height 16
click at [24, 232] on div at bounding box center [24, 234] width 8 height 8
click at [24, 240] on div at bounding box center [24, 234] width 16 height 16
click at [25, 150] on div at bounding box center [24, 149] width 8 height 8
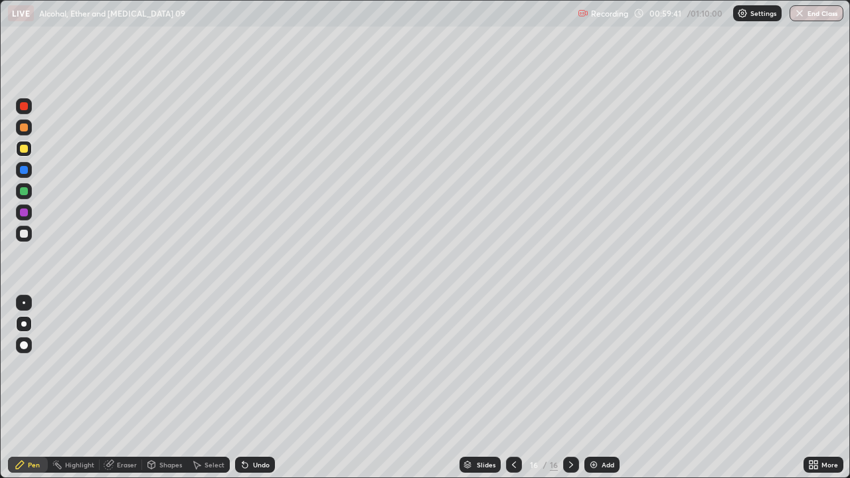
click at [24, 234] on div at bounding box center [24, 234] width 8 height 8
click at [21, 164] on div at bounding box center [24, 170] width 16 height 16
click at [25, 147] on div at bounding box center [24, 149] width 8 height 8
click at [20, 234] on div at bounding box center [24, 234] width 8 height 8
click at [595, 388] on img at bounding box center [593, 464] width 11 height 11
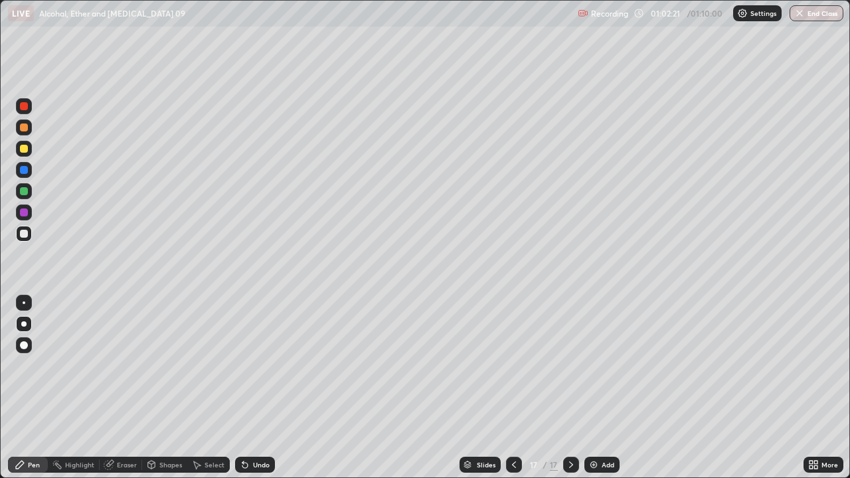
click at [25, 149] on div at bounding box center [24, 149] width 8 height 8
click at [24, 235] on div at bounding box center [24, 234] width 8 height 8
click at [21, 211] on div at bounding box center [24, 212] width 8 height 8
click at [21, 193] on div at bounding box center [24, 191] width 8 height 8
click at [25, 234] on div at bounding box center [24, 234] width 8 height 8
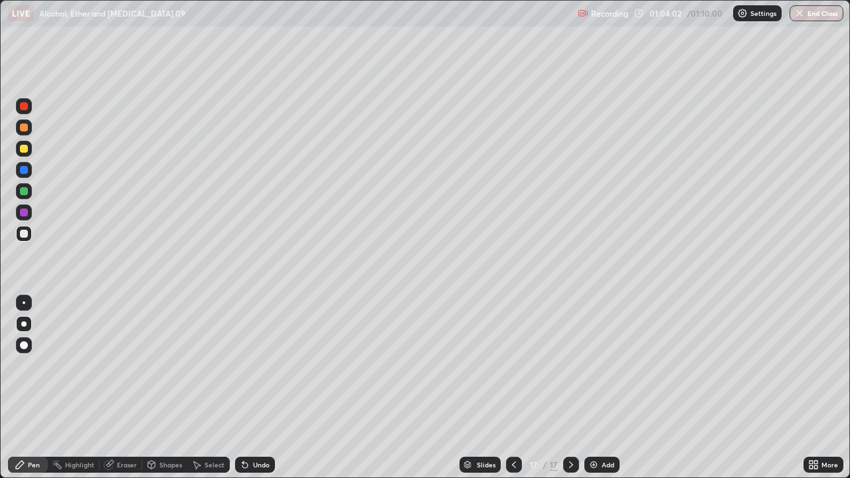
click at [243, 388] on icon at bounding box center [244, 465] width 5 height 5
click at [25, 185] on div at bounding box center [24, 191] width 16 height 16
click at [597, 388] on img at bounding box center [593, 464] width 11 height 11
click at [21, 150] on div at bounding box center [24, 149] width 8 height 8
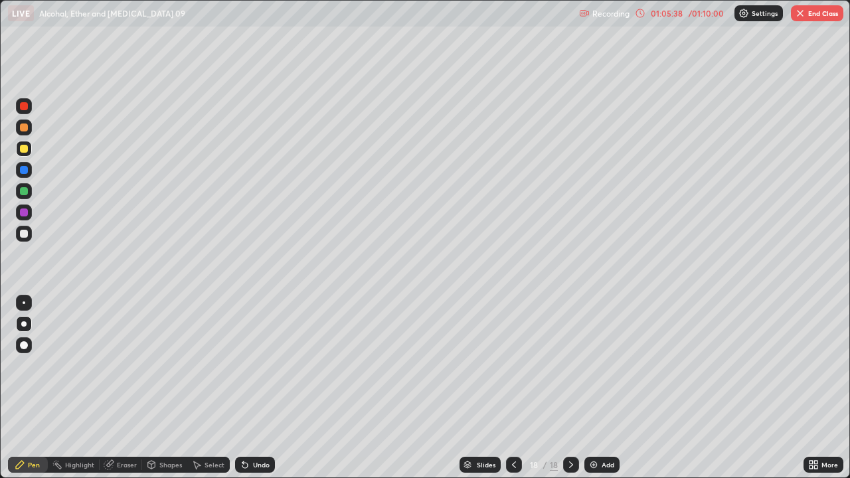
click at [25, 238] on div at bounding box center [24, 234] width 16 height 16
click at [22, 236] on div at bounding box center [24, 234] width 8 height 8
click at [27, 210] on div at bounding box center [24, 212] width 8 height 8
click at [17, 215] on div at bounding box center [24, 212] width 16 height 16
click at [25, 236] on div at bounding box center [24, 234] width 8 height 8
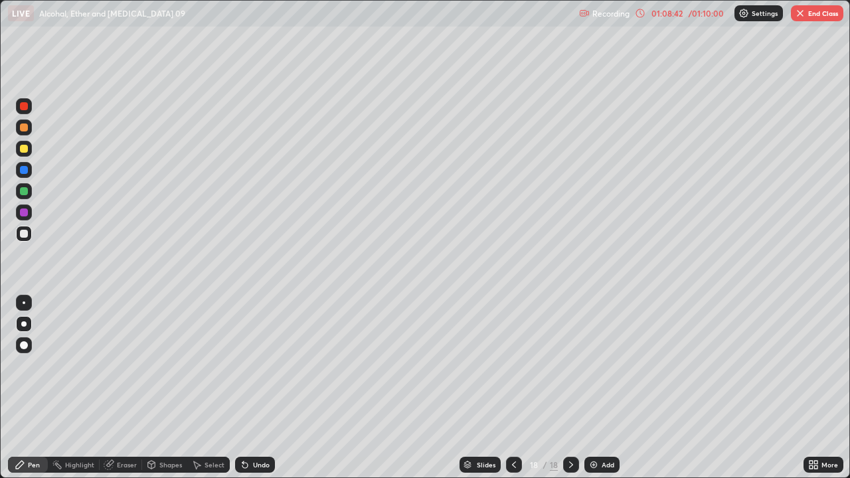
click at [23, 209] on div at bounding box center [24, 212] width 8 height 8
click at [824, 15] on button "End Class" at bounding box center [817, 13] width 52 height 16
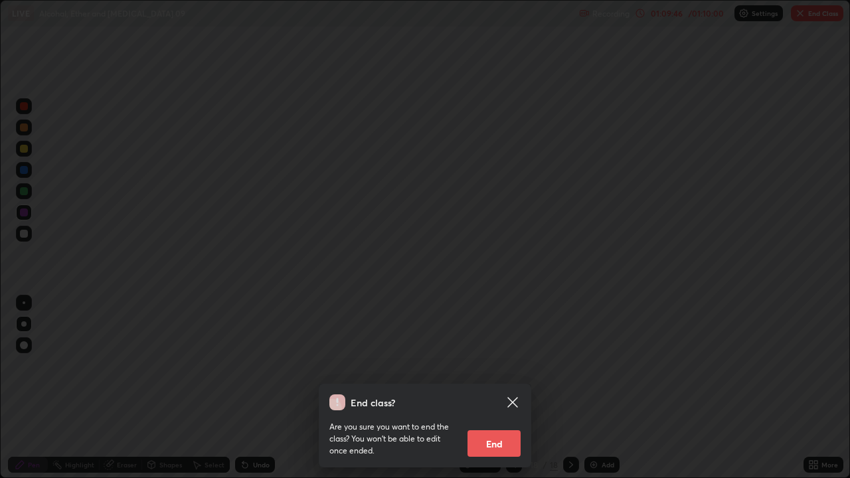
click at [499, 388] on button "End" at bounding box center [493, 443] width 53 height 27
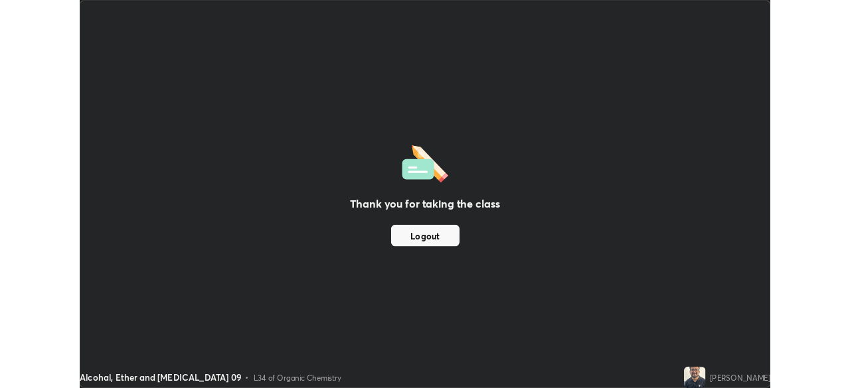
scroll to position [65994, 65533]
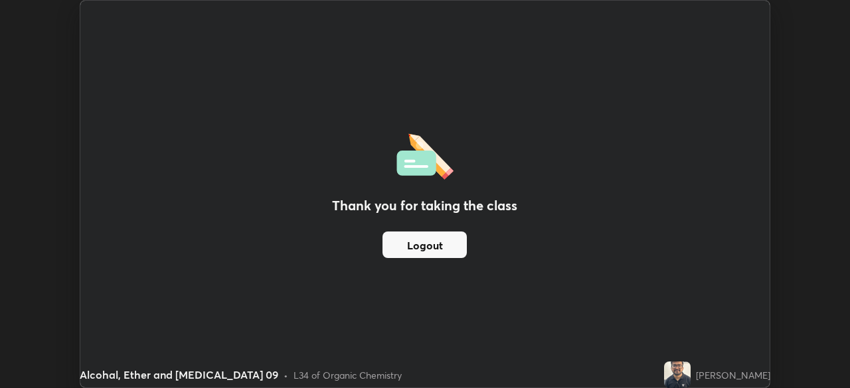
click at [588, 267] on div "Thank you for taking the class Logout" at bounding box center [425, 194] width 690 height 387
